Goal: Transaction & Acquisition: Book appointment/travel/reservation

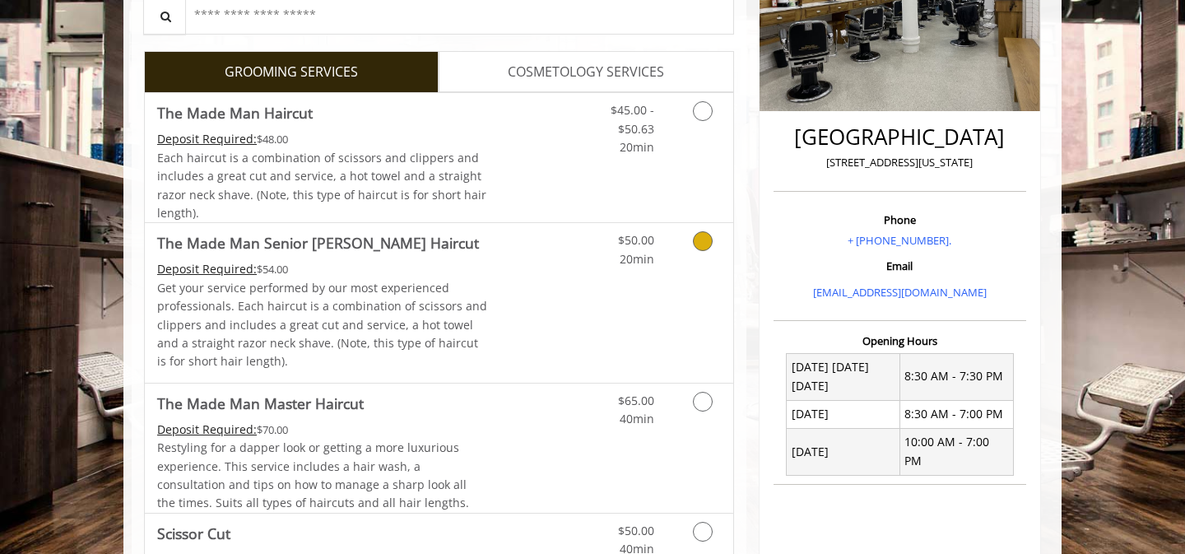
scroll to position [319, 0]
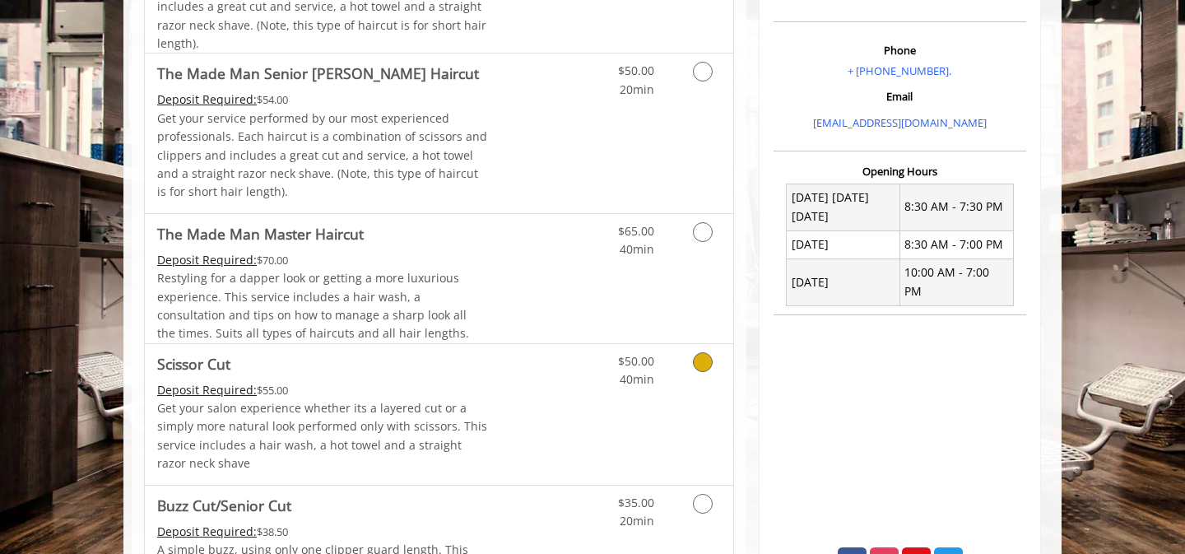
click at [711, 360] on icon "Grooming services" at bounding box center [703, 362] width 20 height 20
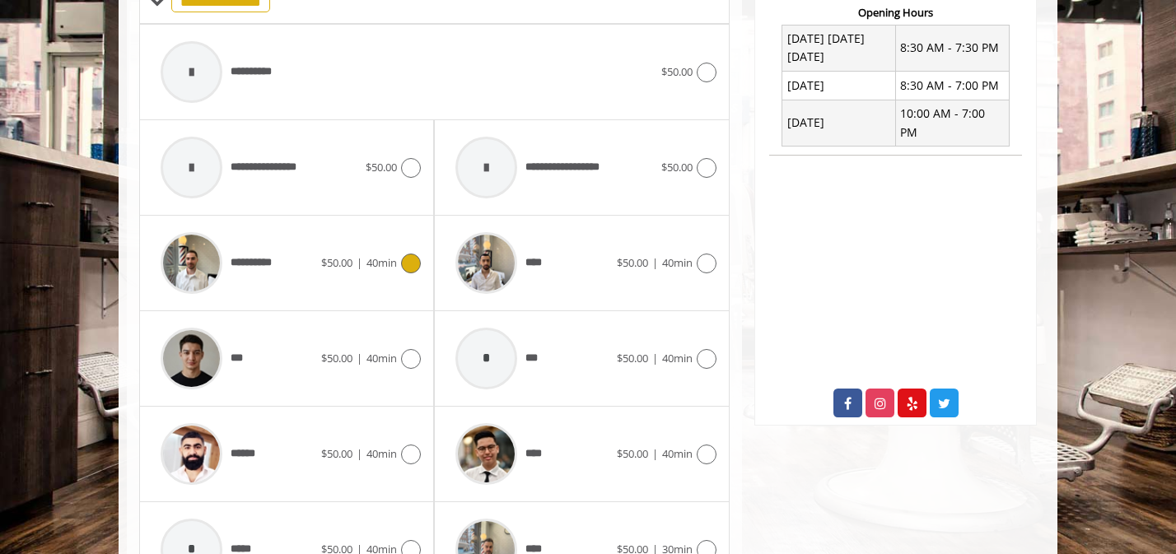
scroll to position [648, 0]
click at [407, 456] on icon at bounding box center [411, 454] width 20 height 20
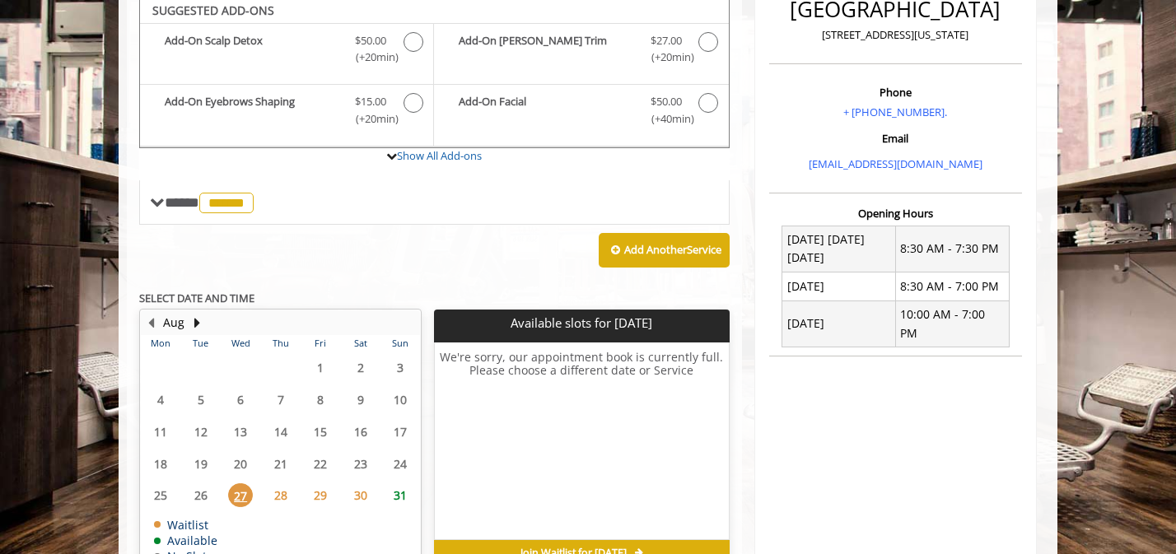
scroll to position [505, 0]
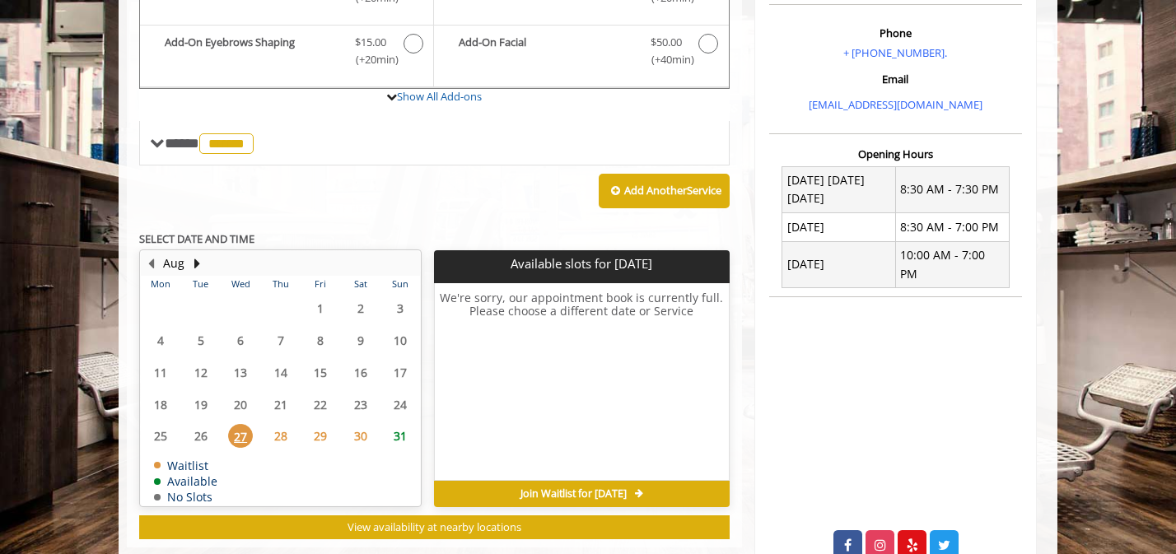
click at [395, 436] on span "31" at bounding box center [400, 436] width 25 height 24
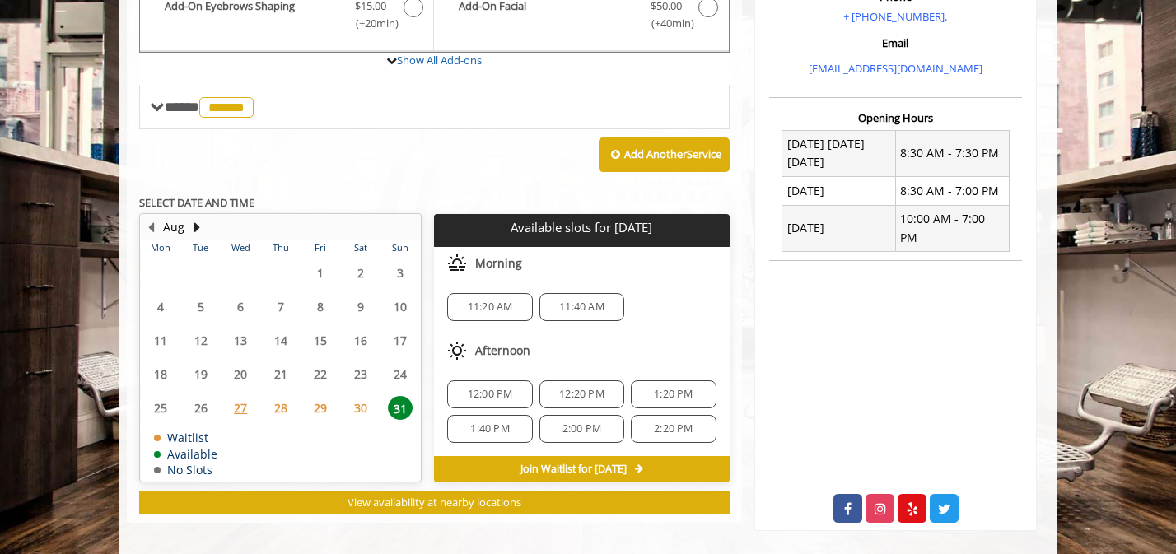
scroll to position [551, 0]
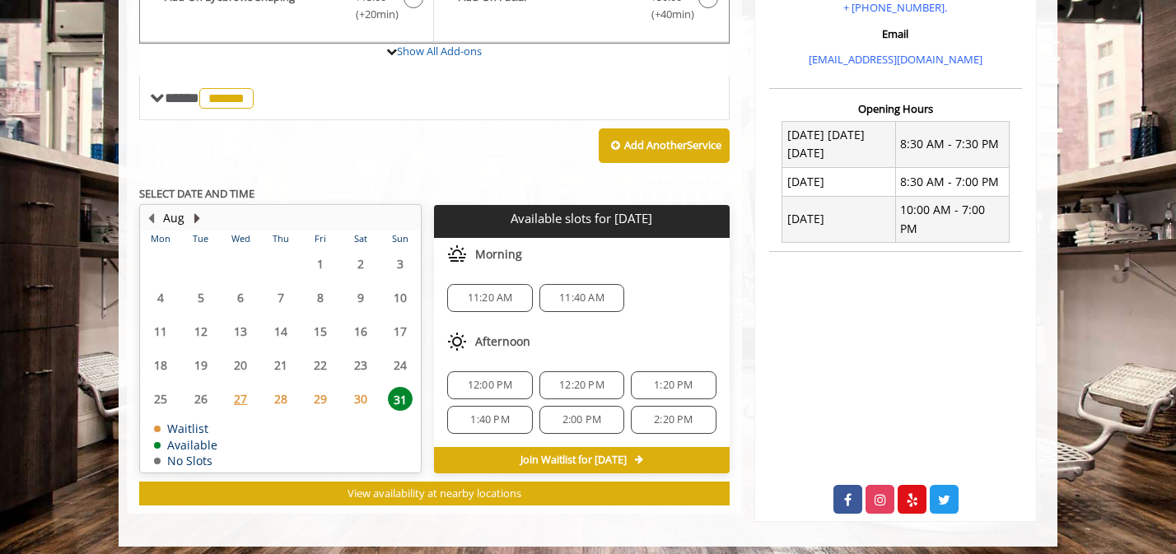
click at [193, 218] on button "Next Month" at bounding box center [196, 218] width 13 height 18
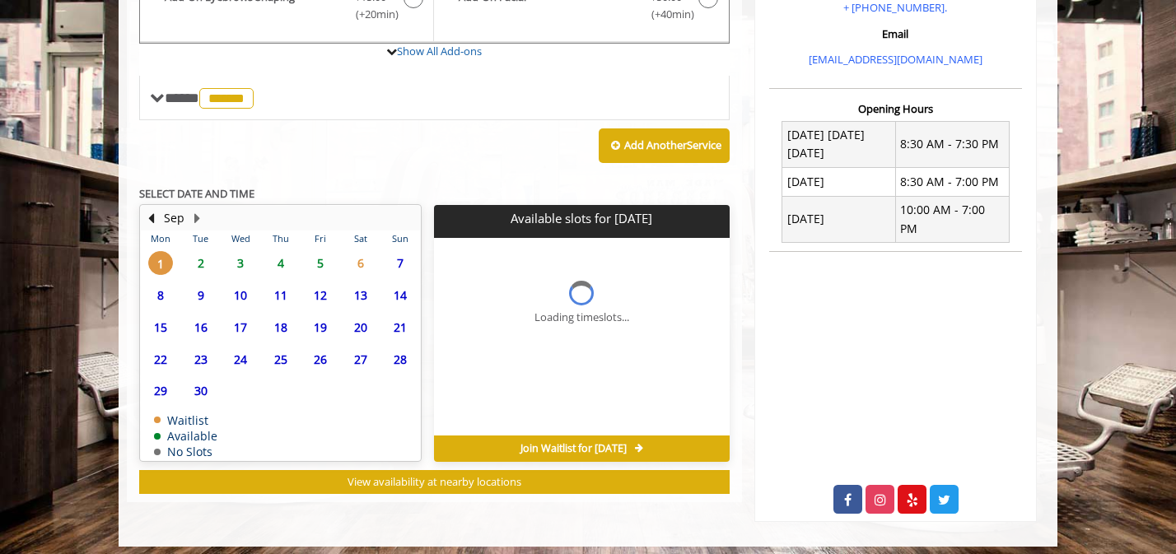
scroll to position [542, 0]
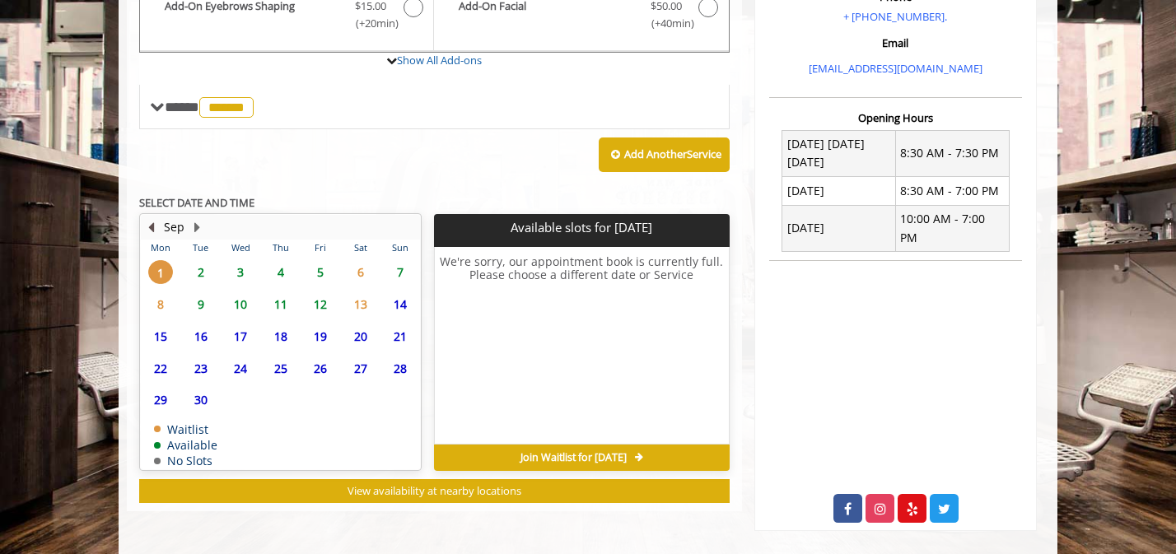
click at [152, 232] on button "Previous Month" at bounding box center [150, 227] width 13 height 18
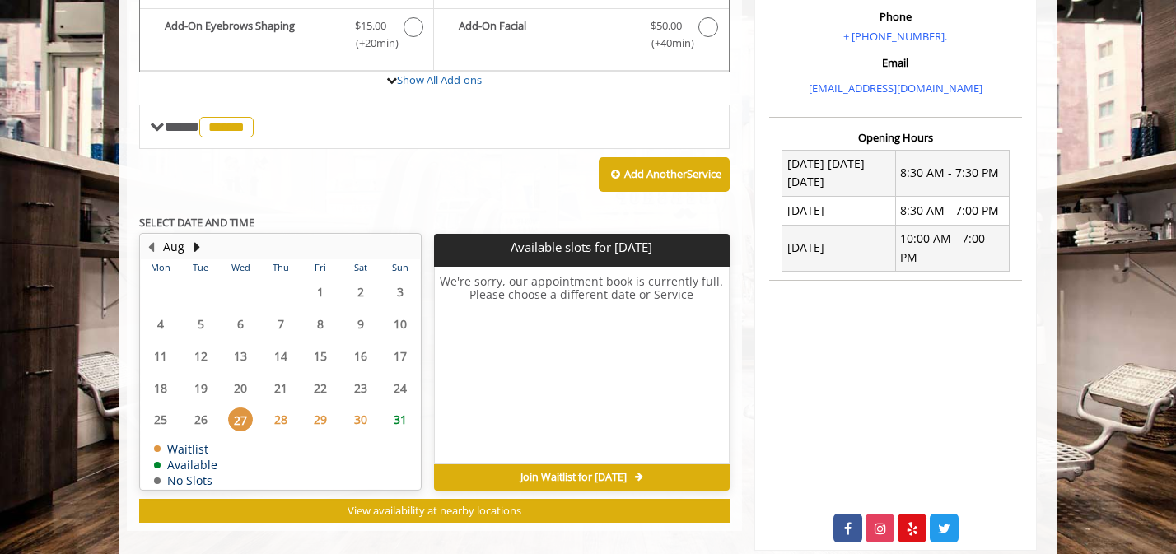
click at [398, 400] on table "Mon Tue Wed Thu Fri Sat Sun 28 29 30 31 1 2 3 4 5 6 7 8 9 10 11 12 13 14 15 16 …" at bounding box center [280, 374] width 279 height 230
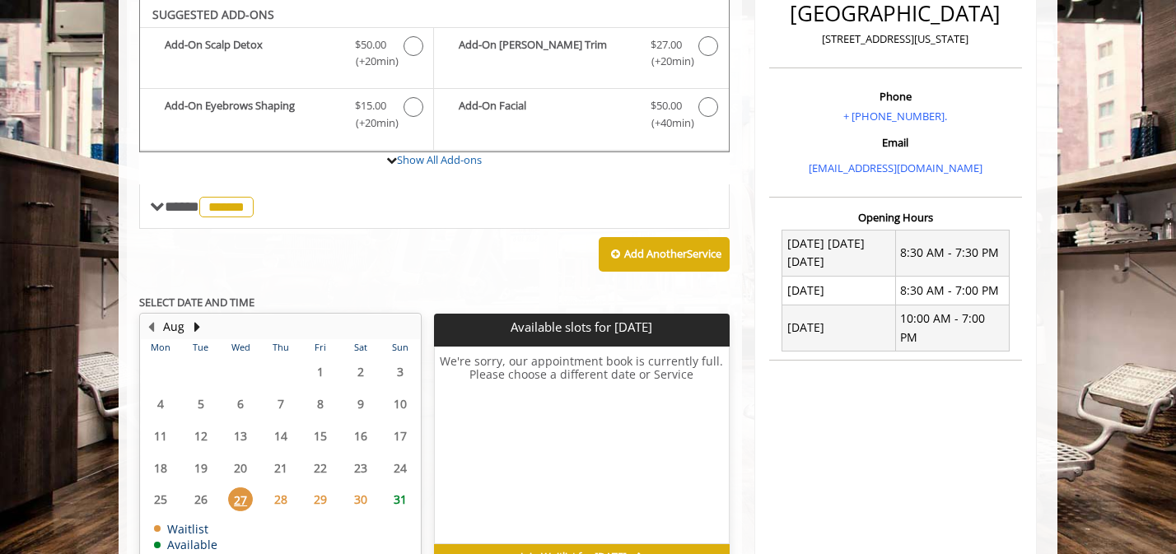
click at [400, 496] on span "31" at bounding box center [400, 499] width 25 height 24
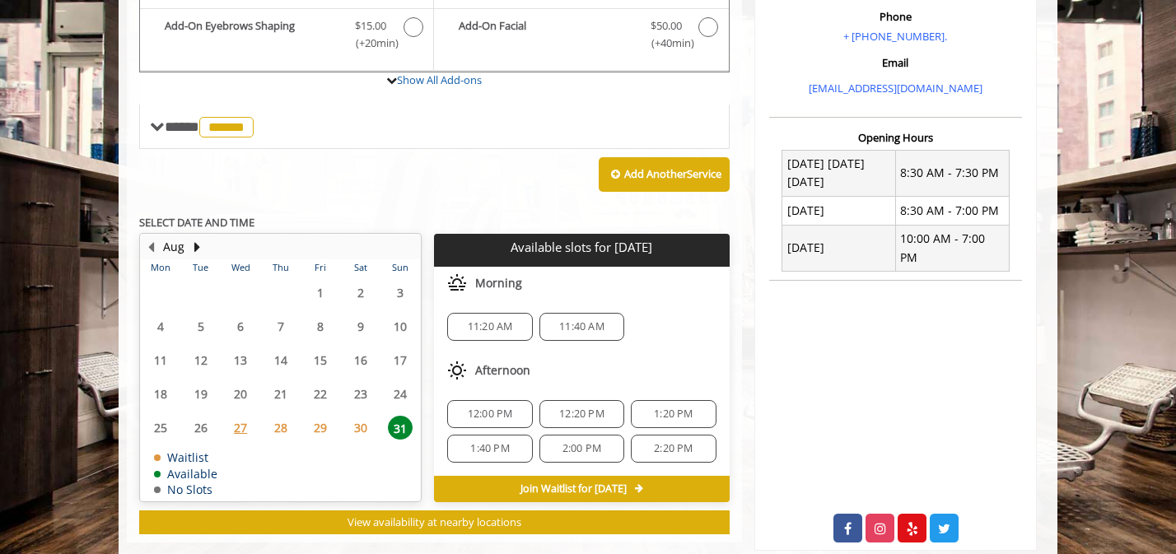
scroll to position [521, 0]
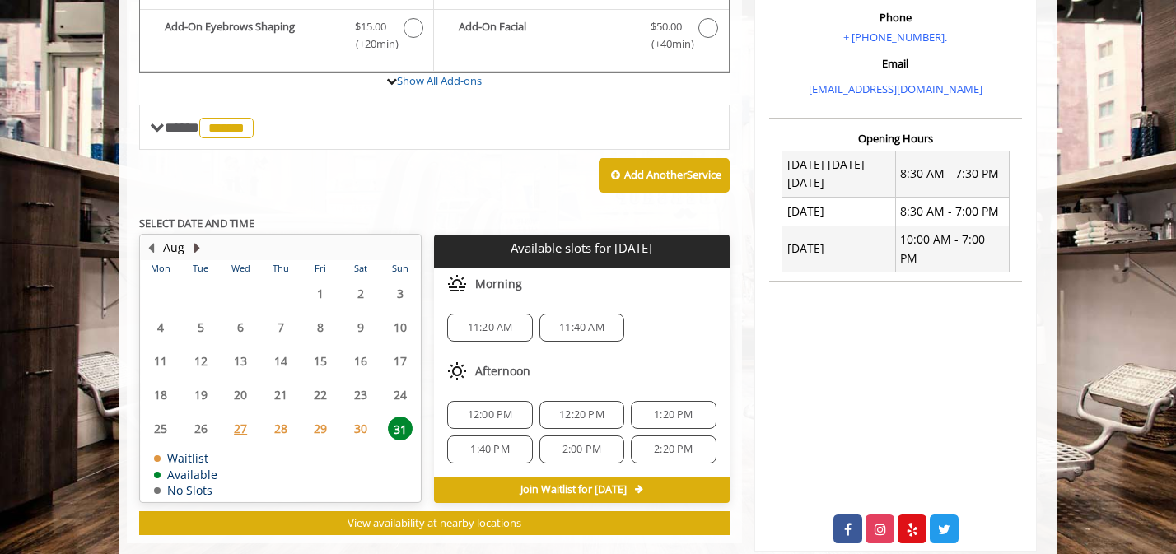
click at [198, 245] on button "Next Month" at bounding box center [196, 248] width 13 height 18
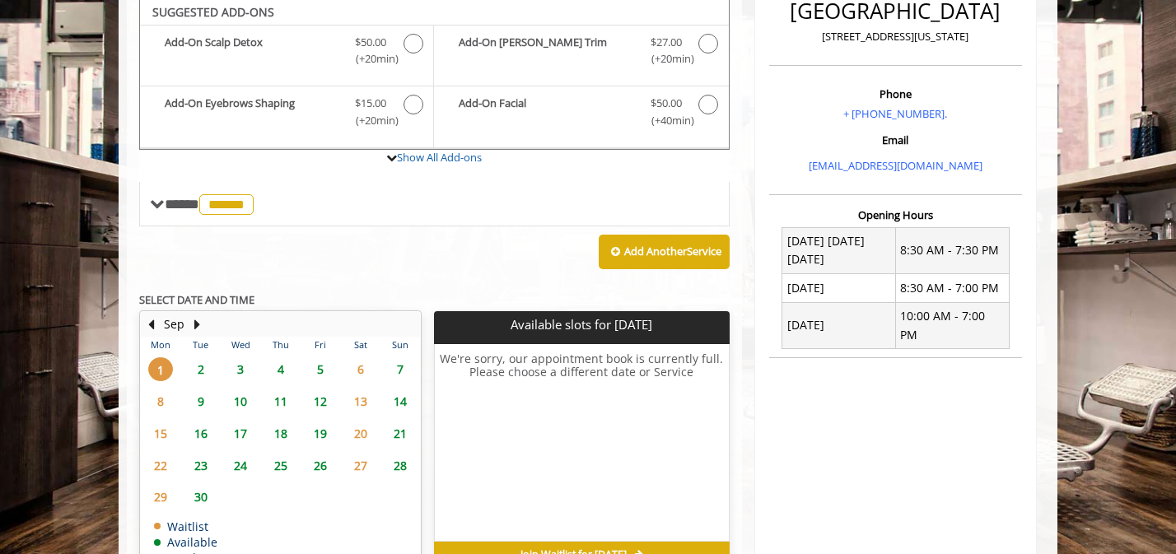
scroll to position [442, 0]
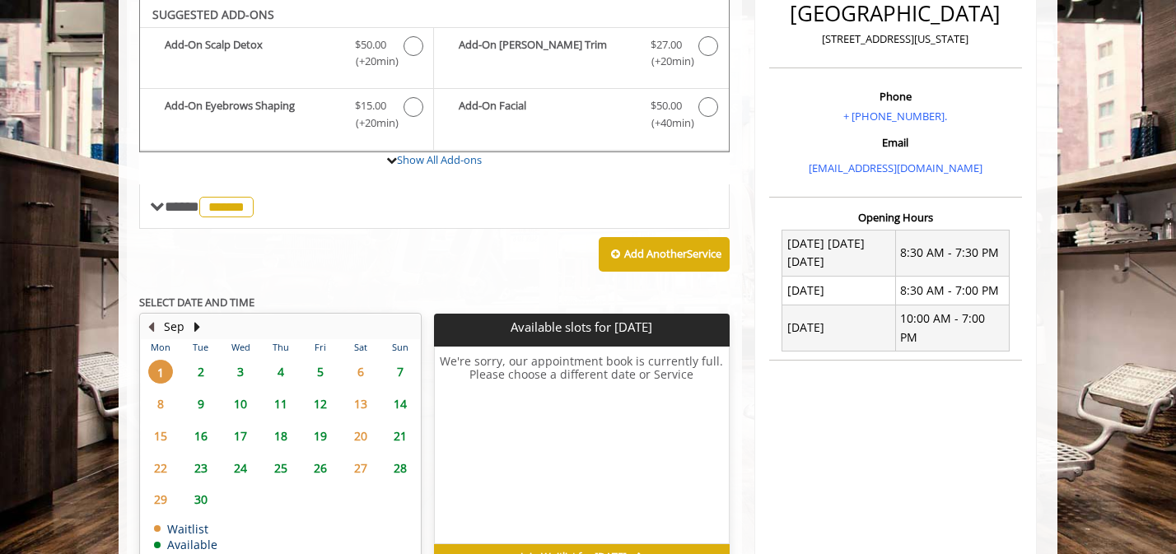
click at [156, 324] on button "Previous Month" at bounding box center [150, 327] width 13 height 18
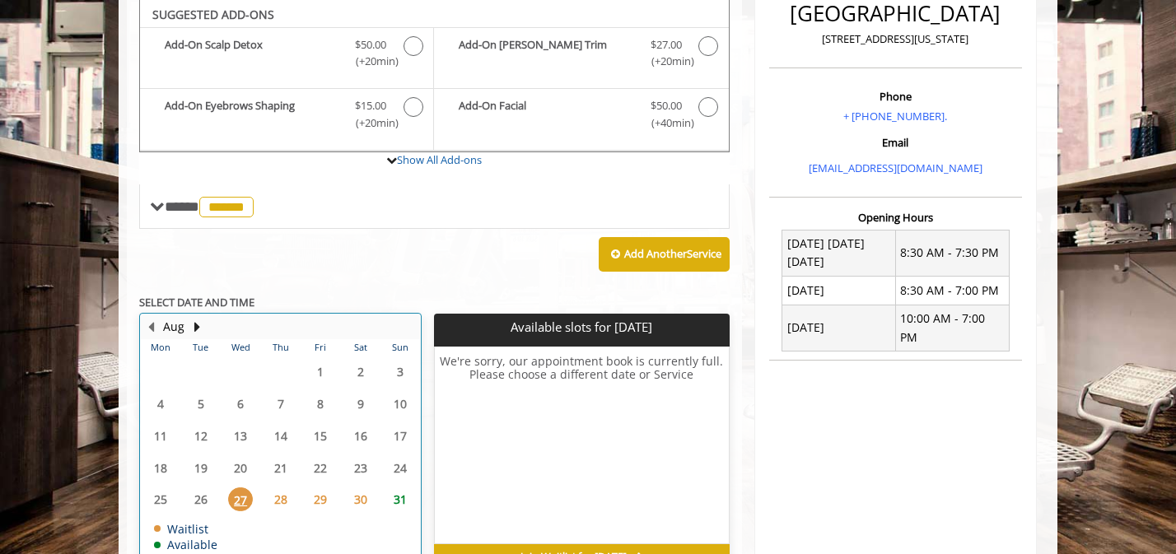
click at [381, 487] on td "31" at bounding box center [400, 499] width 40 height 32
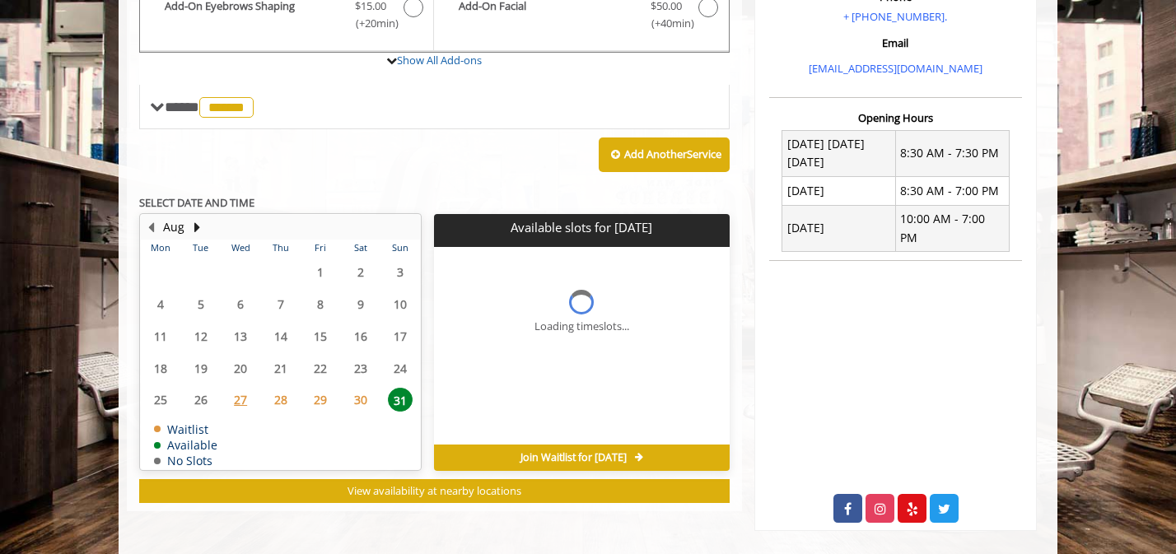
scroll to position [551, 0]
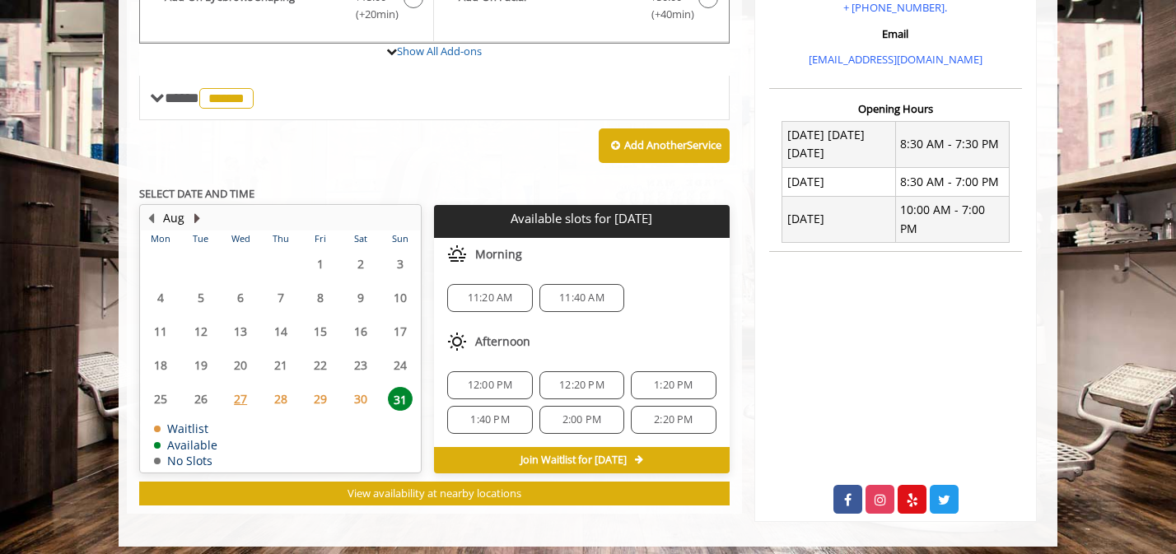
click at [196, 217] on button "Next Month" at bounding box center [196, 218] width 13 height 18
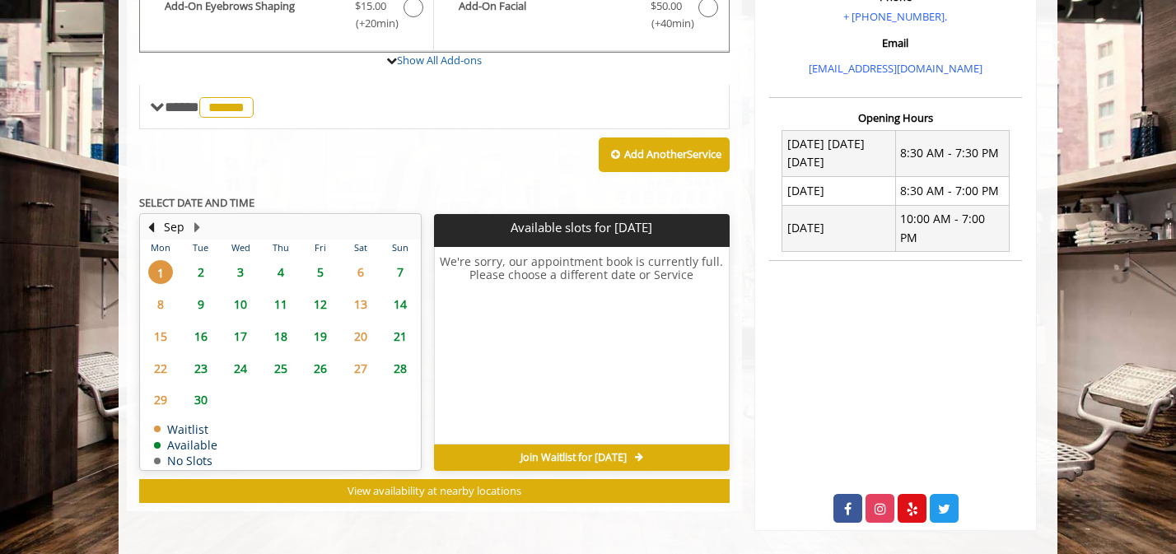
click at [203, 270] on span "2" at bounding box center [201, 272] width 25 height 24
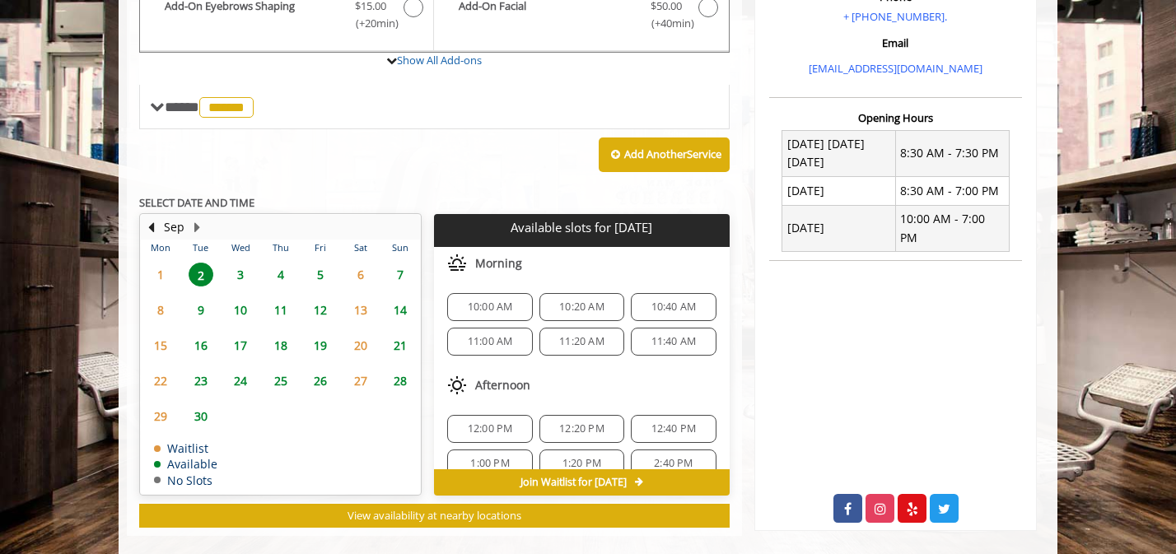
scroll to position [564, 0]
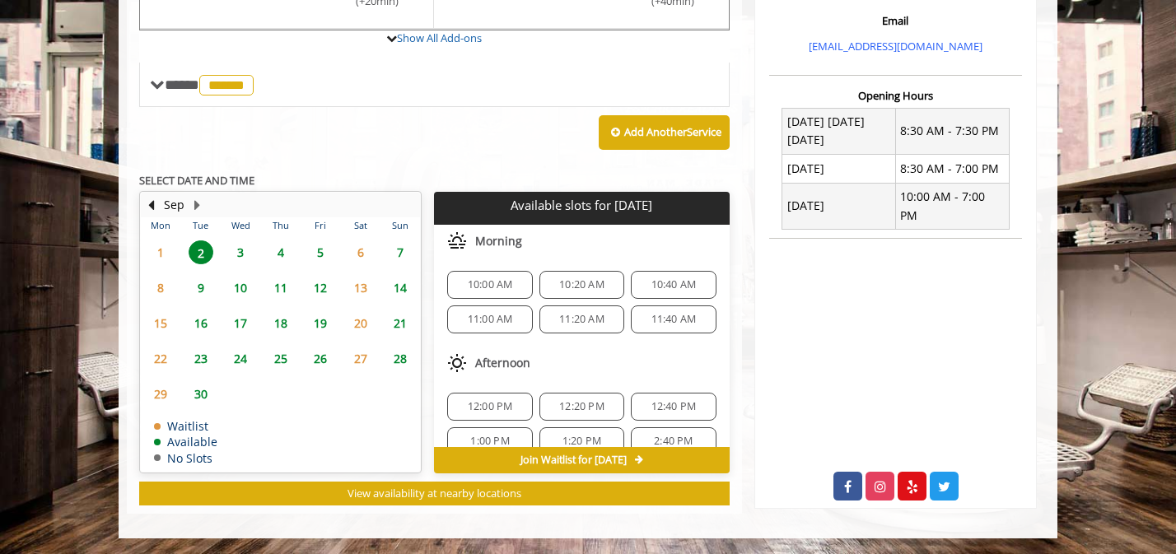
click at [272, 155] on div "Add Another Service" at bounding box center [434, 132] width 590 height 51
click at [240, 252] on span "3" at bounding box center [240, 252] width 25 height 24
click at [200, 251] on span "2" at bounding box center [201, 252] width 25 height 24
